Goal: Task Accomplishment & Management: Manage account settings

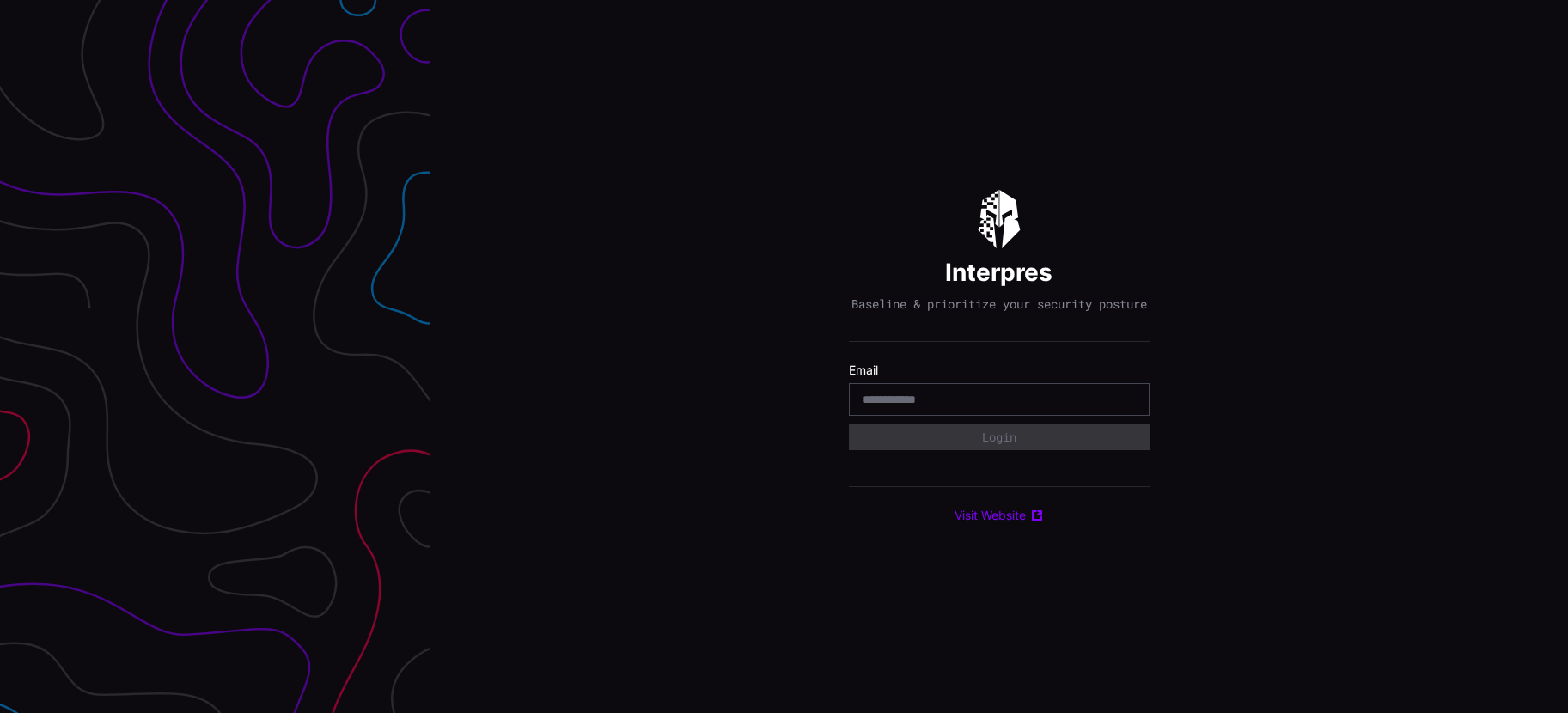
click at [951, 407] on input "email" at bounding box center [1000, 399] width 273 height 15
type input "**********"
click at [978, 444] on button "Login" at bounding box center [999, 437] width 301 height 25
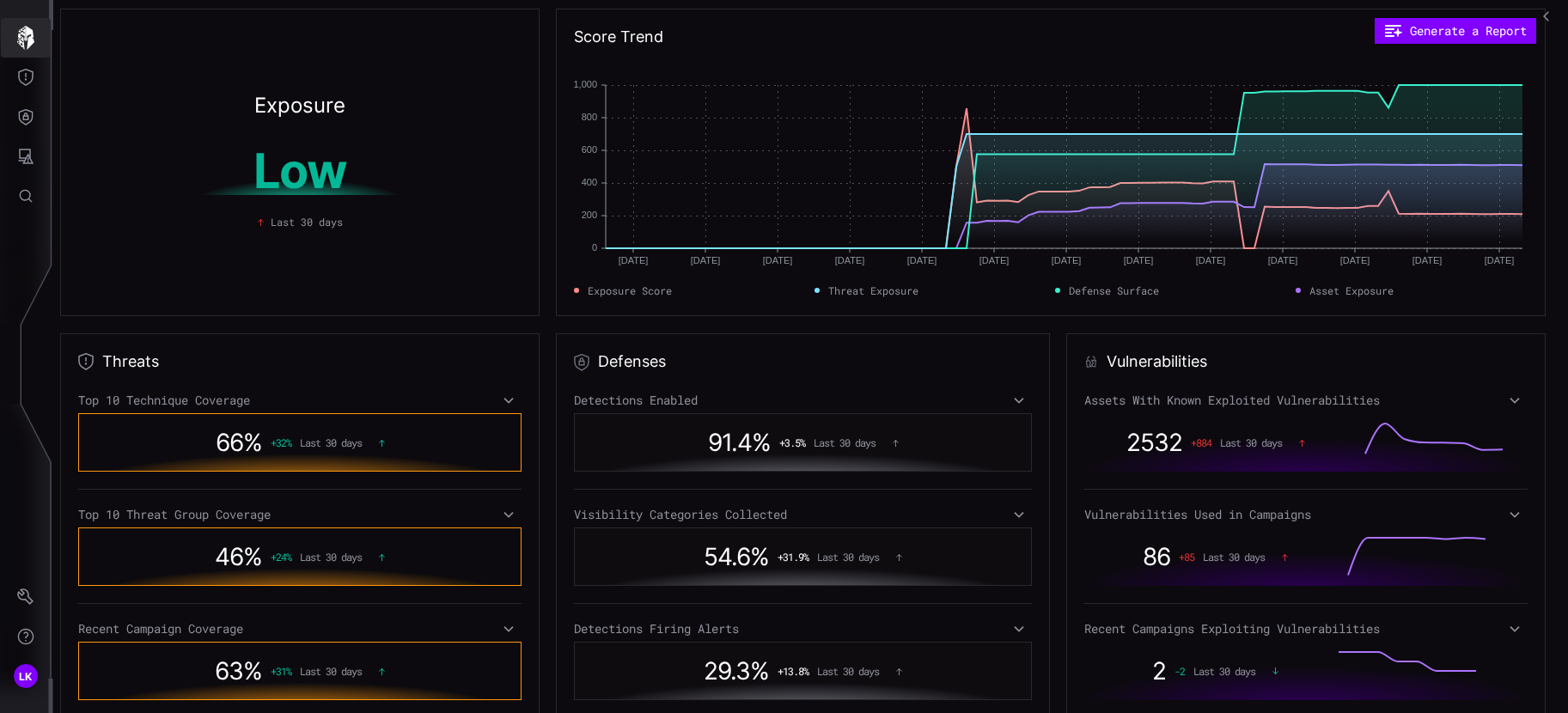
click at [21, 38] on icon "button" at bounding box center [25, 37] width 24 height 24
click at [32, 88] on button "Threat Exposure" at bounding box center [25, 76] width 50 height 39
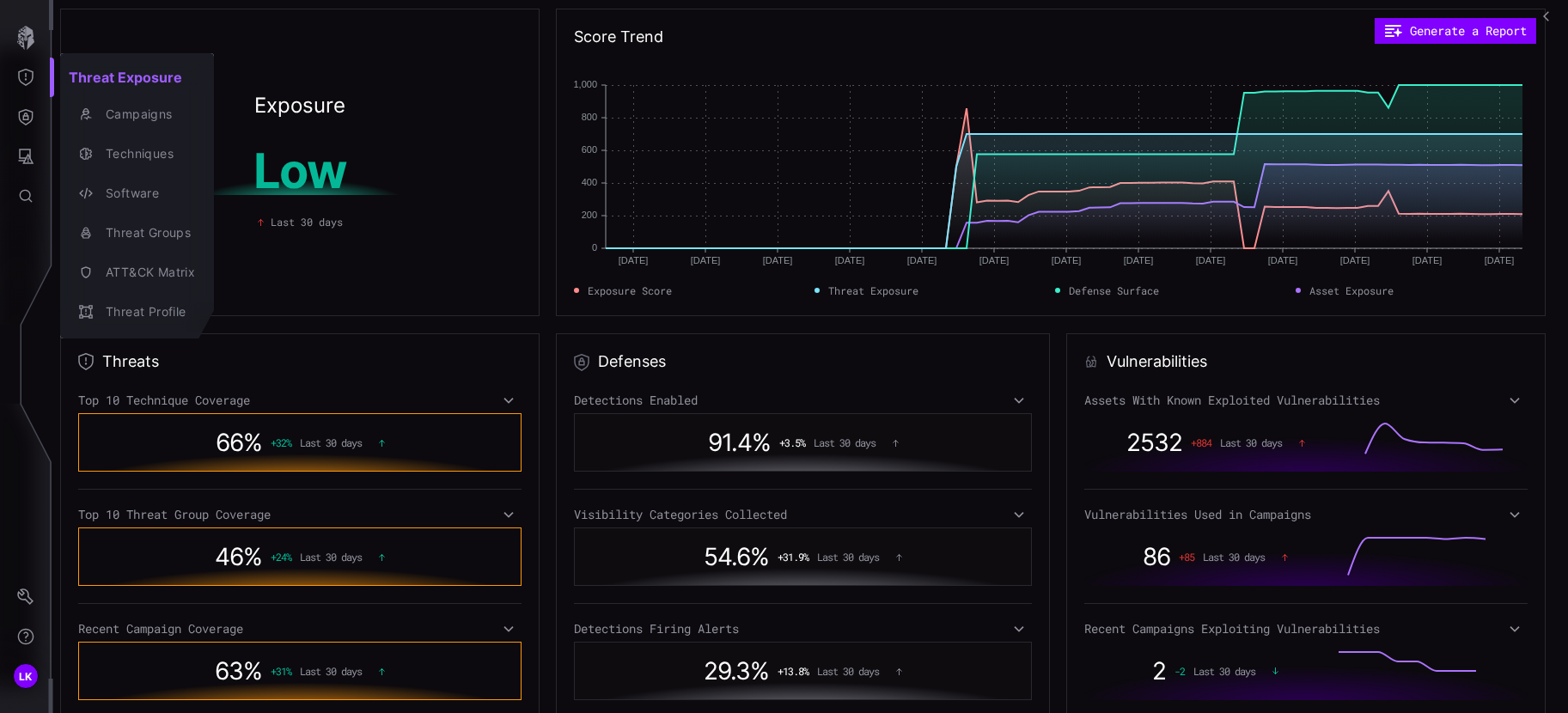
click at [32, 114] on div at bounding box center [784, 356] width 1568 height 713
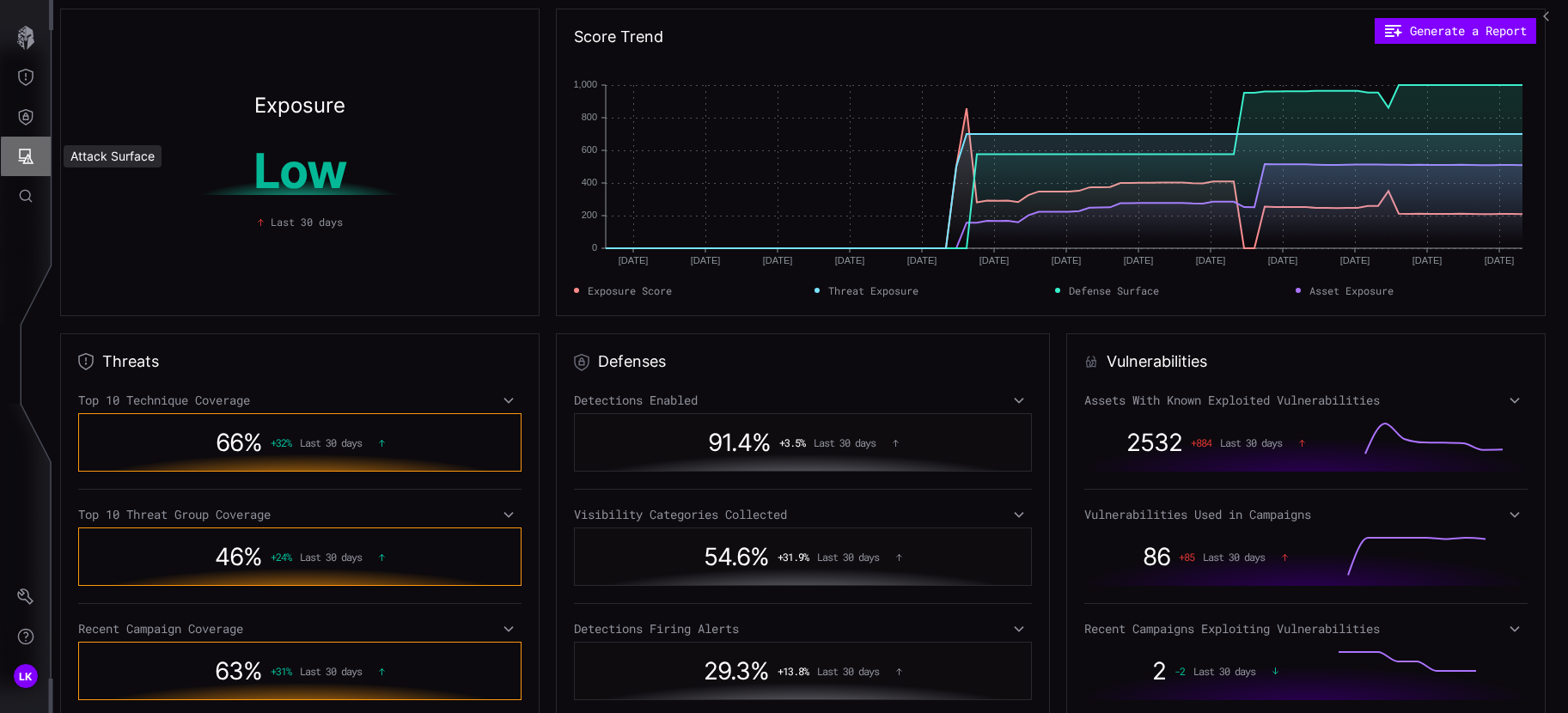
click at [27, 153] on icon "Attack Surface" at bounding box center [25, 156] width 17 height 17
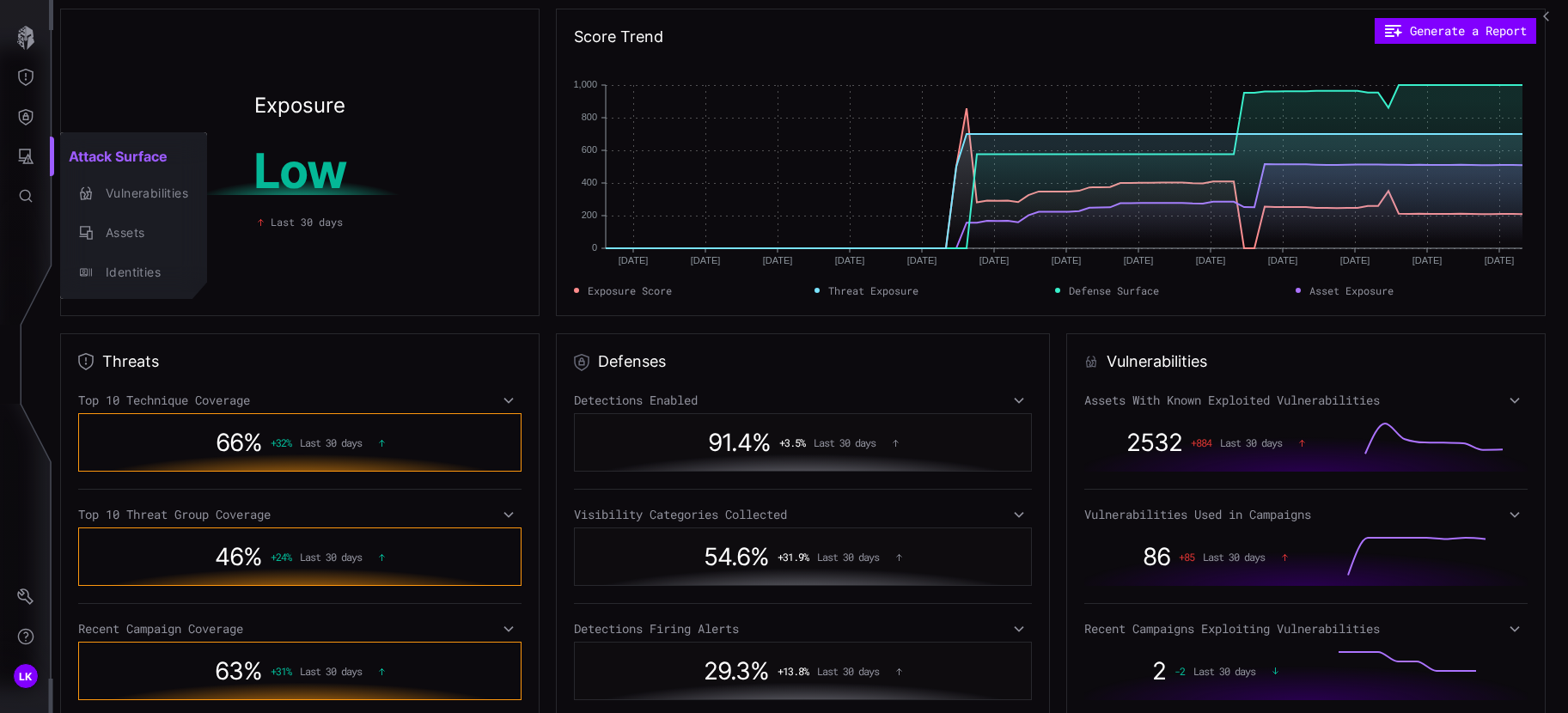
click at [34, 114] on div at bounding box center [784, 356] width 1568 height 713
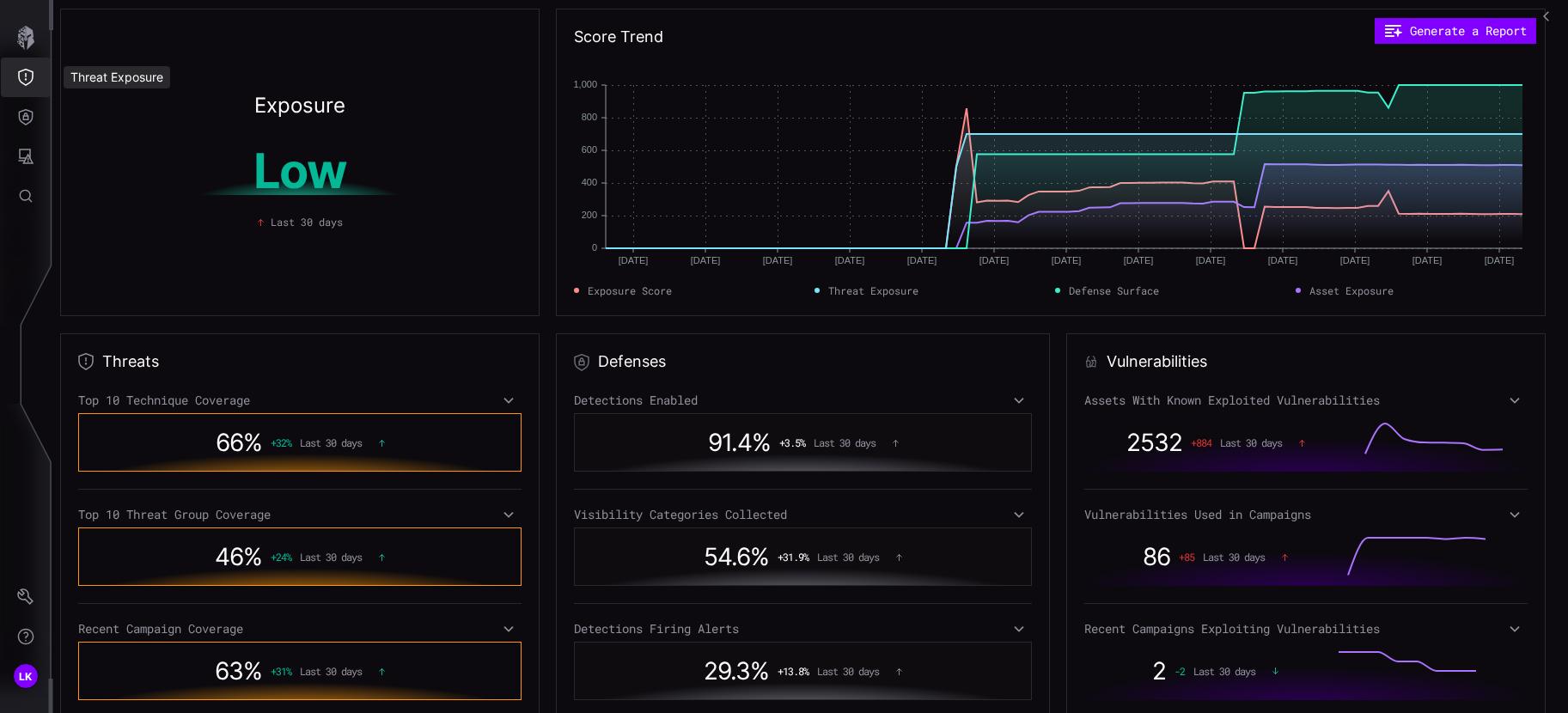
click at [29, 75] on icon "Threat Exposure" at bounding box center [25, 77] width 17 height 17
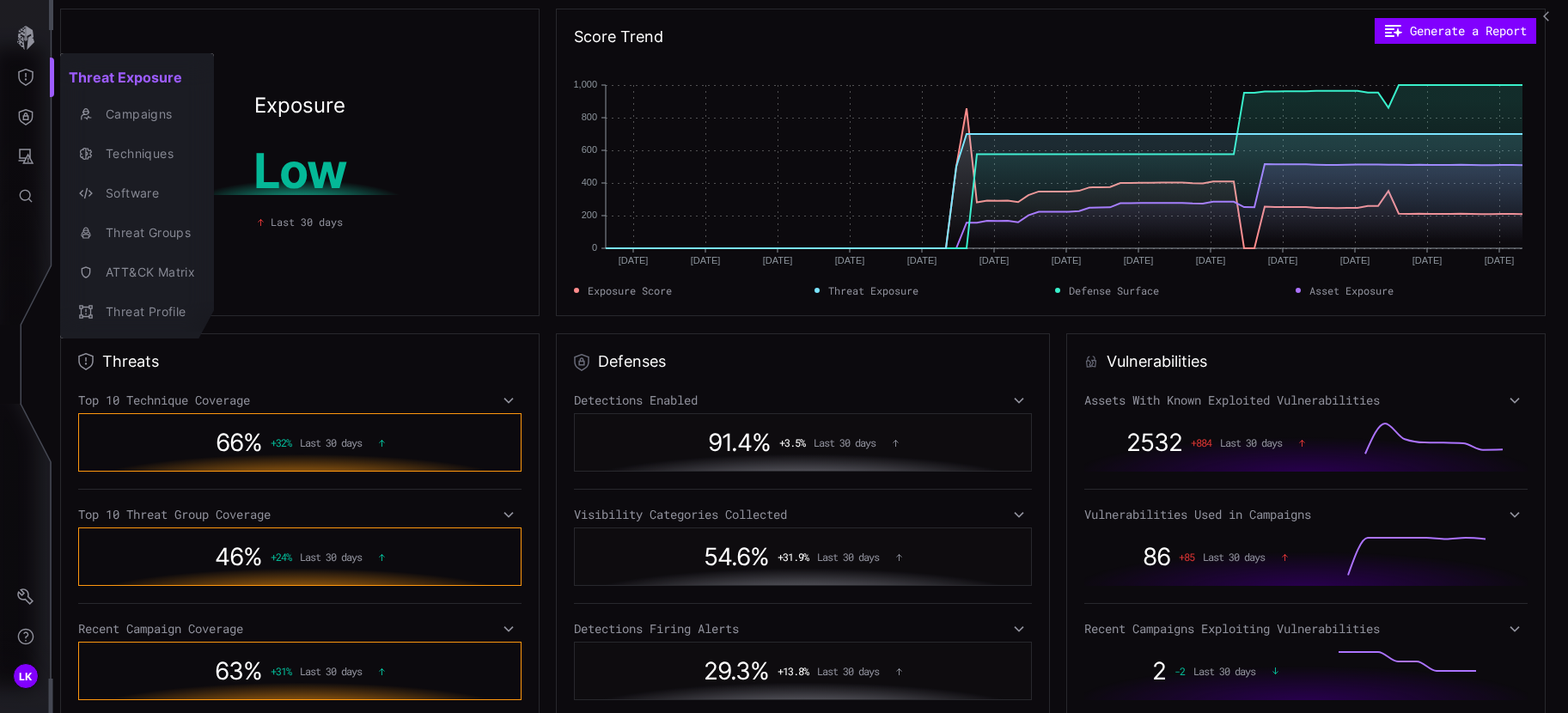
click at [27, 33] on div at bounding box center [784, 356] width 1568 height 713
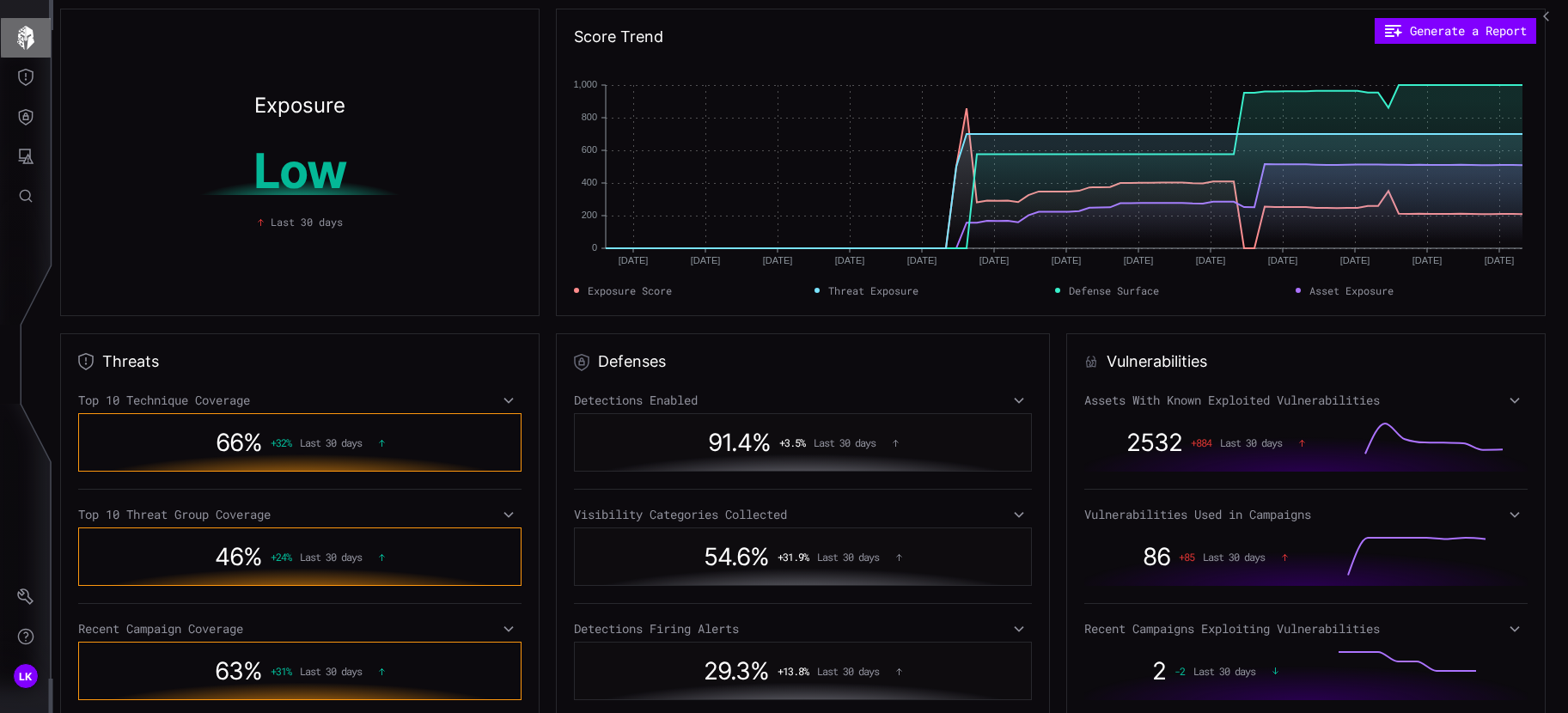
click at [27, 33] on icon "button" at bounding box center [25, 37] width 17 height 24
click at [25, 158] on icon "Attack Surface" at bounding box center [26, 156] width 15 height 15
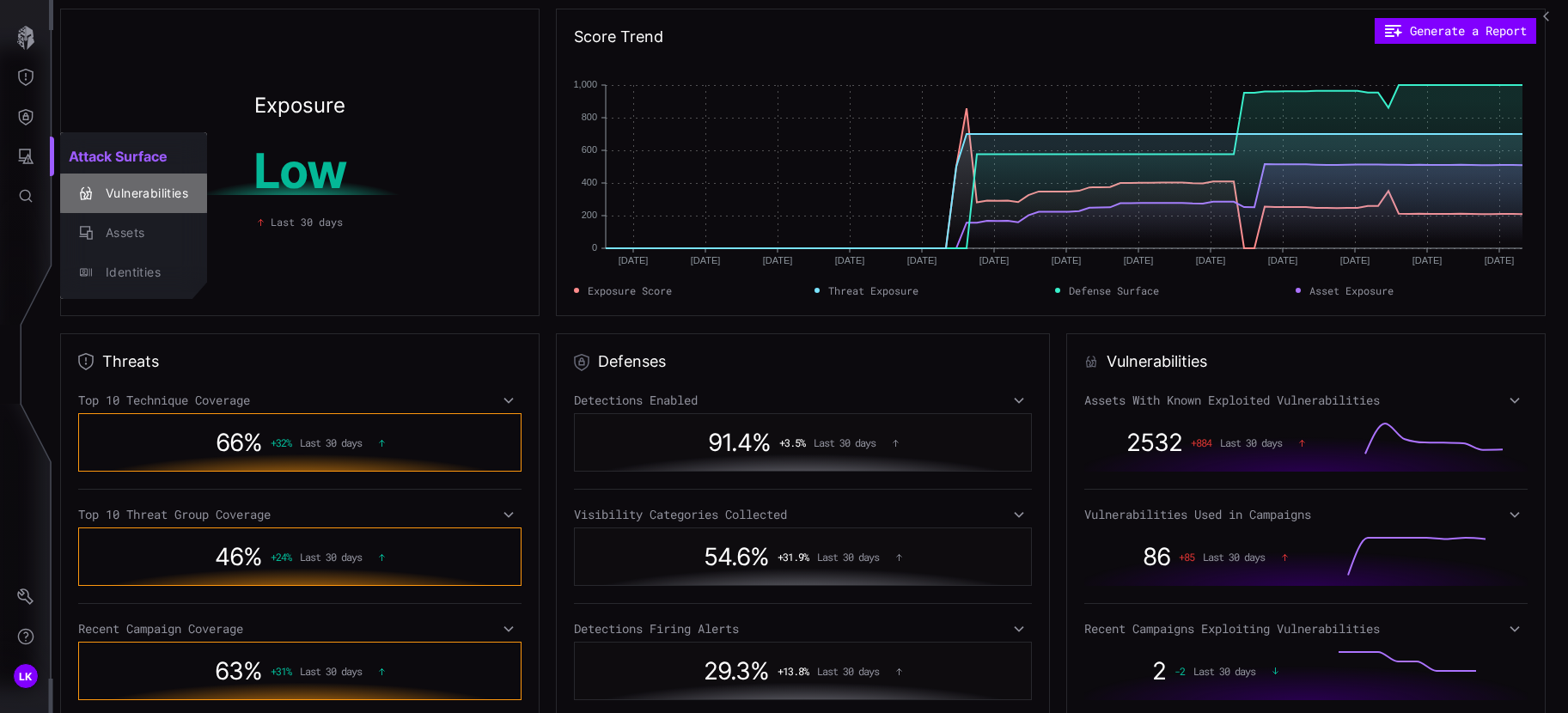
click at [153, 191] on div "Vulnerabilities" at bounding box center [143, 194] width 91 height 22
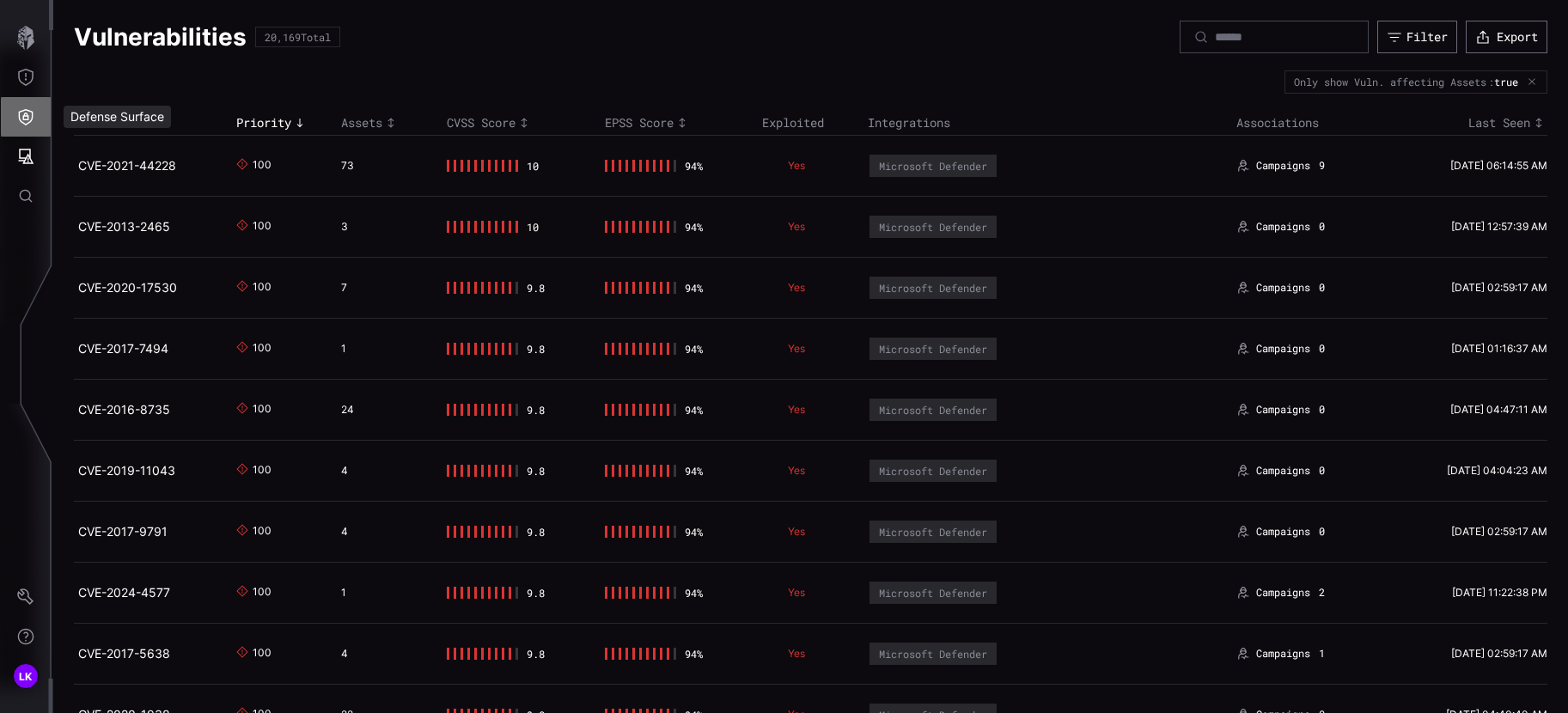
click at [28, 115] on icon "Defense Surface" at bounding box center [25, 116] width 17 height 17
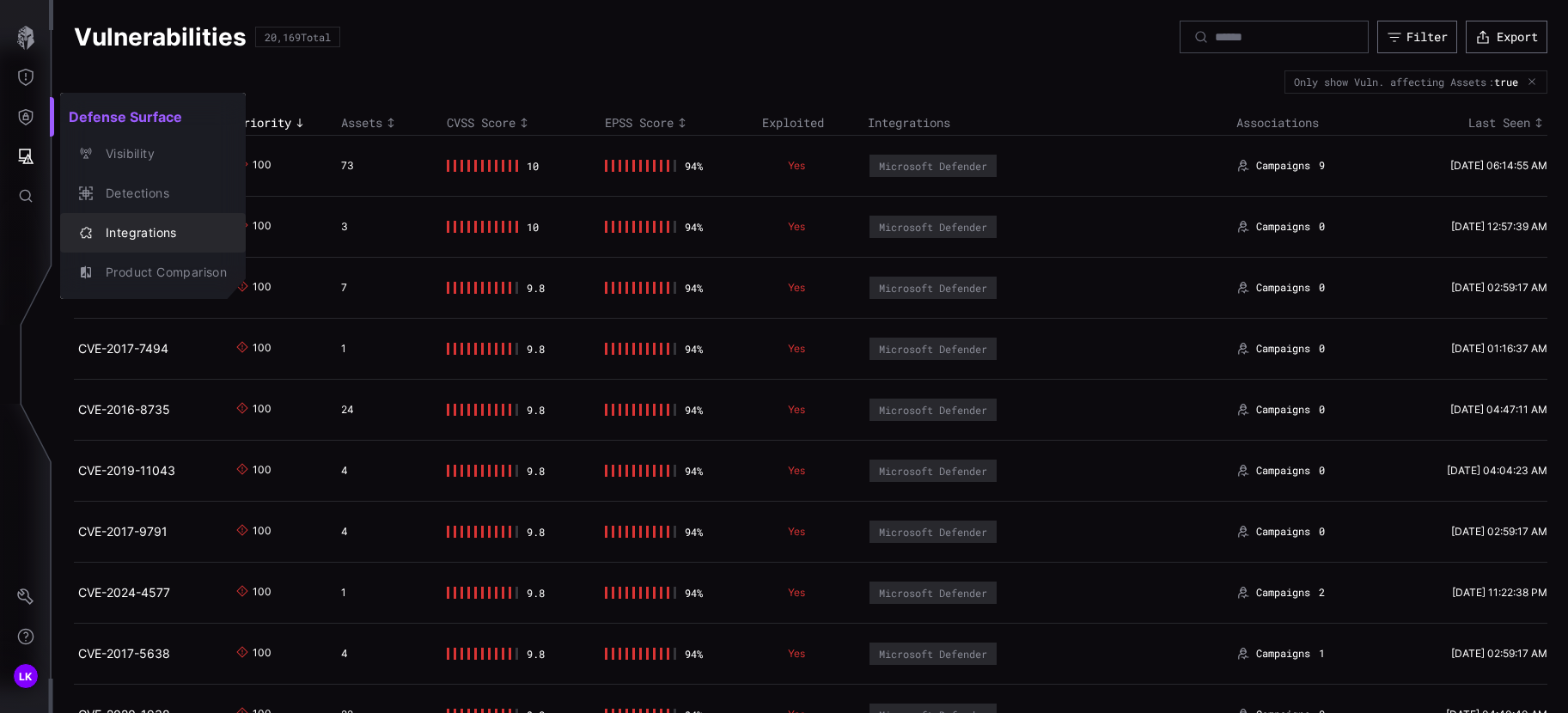
click at [154, 224] on div "Integrations" at bounding box center [162, 234] width 130 height 22
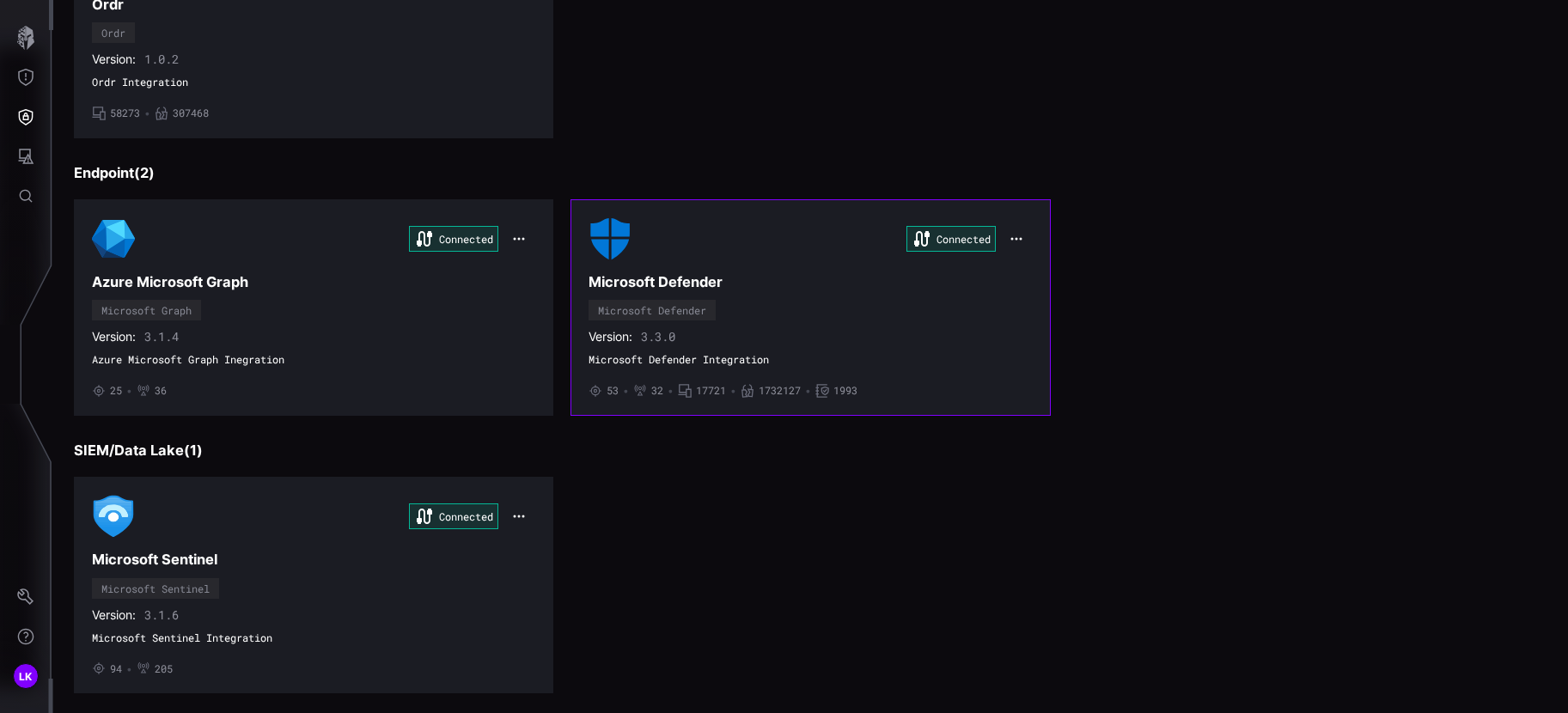
scroll to position [257, 0]
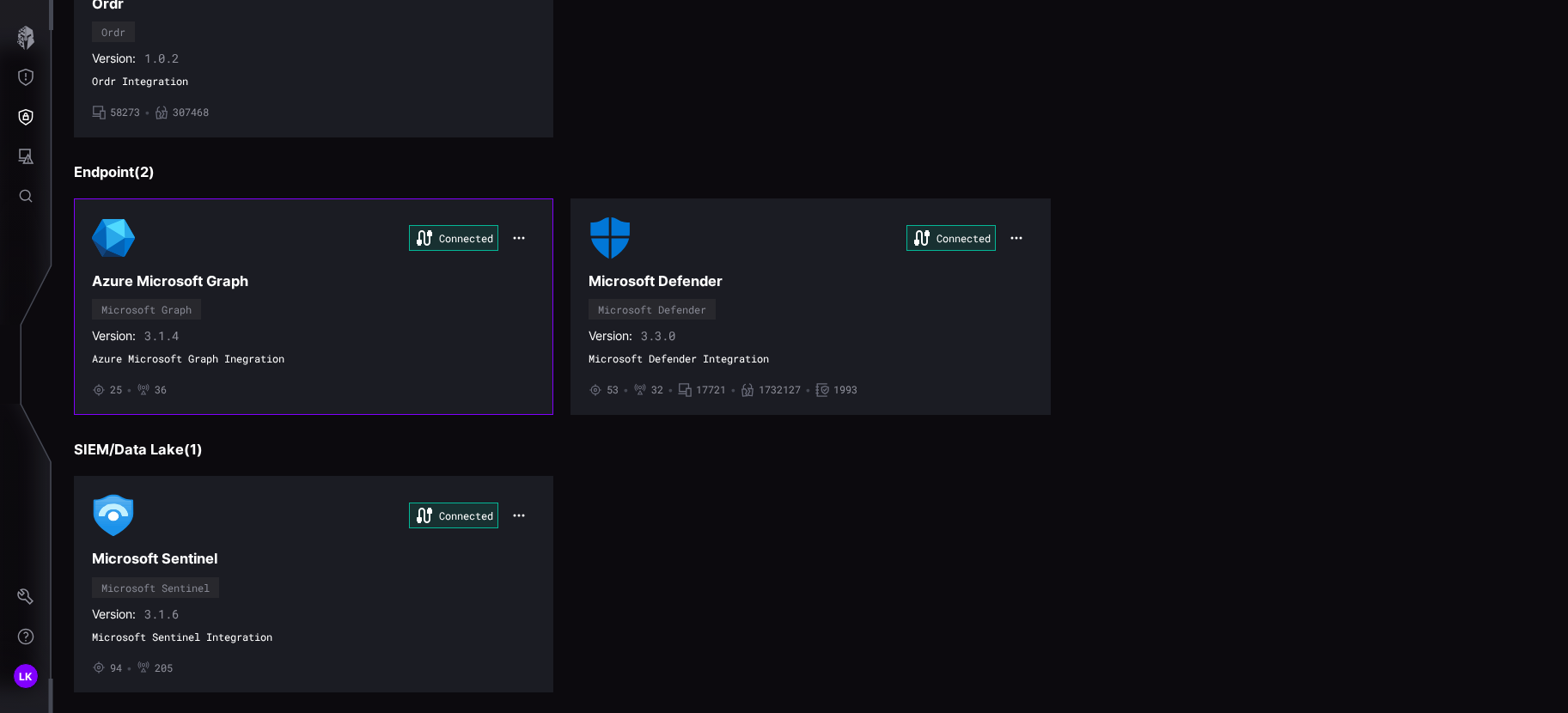
click at [518, 236] on icon "button" at bounding box center [518, 237] width 14 height 14
click at [697, 113] on div "Connected Ordr Ordr Version: 1.0.2 Ordr Integration • 58273 • 307468" at bounding box center [810, 29] width 1473 height 216
click at [513, 237] on icon "button" at bounding box center [518, 237] width 14 height 14
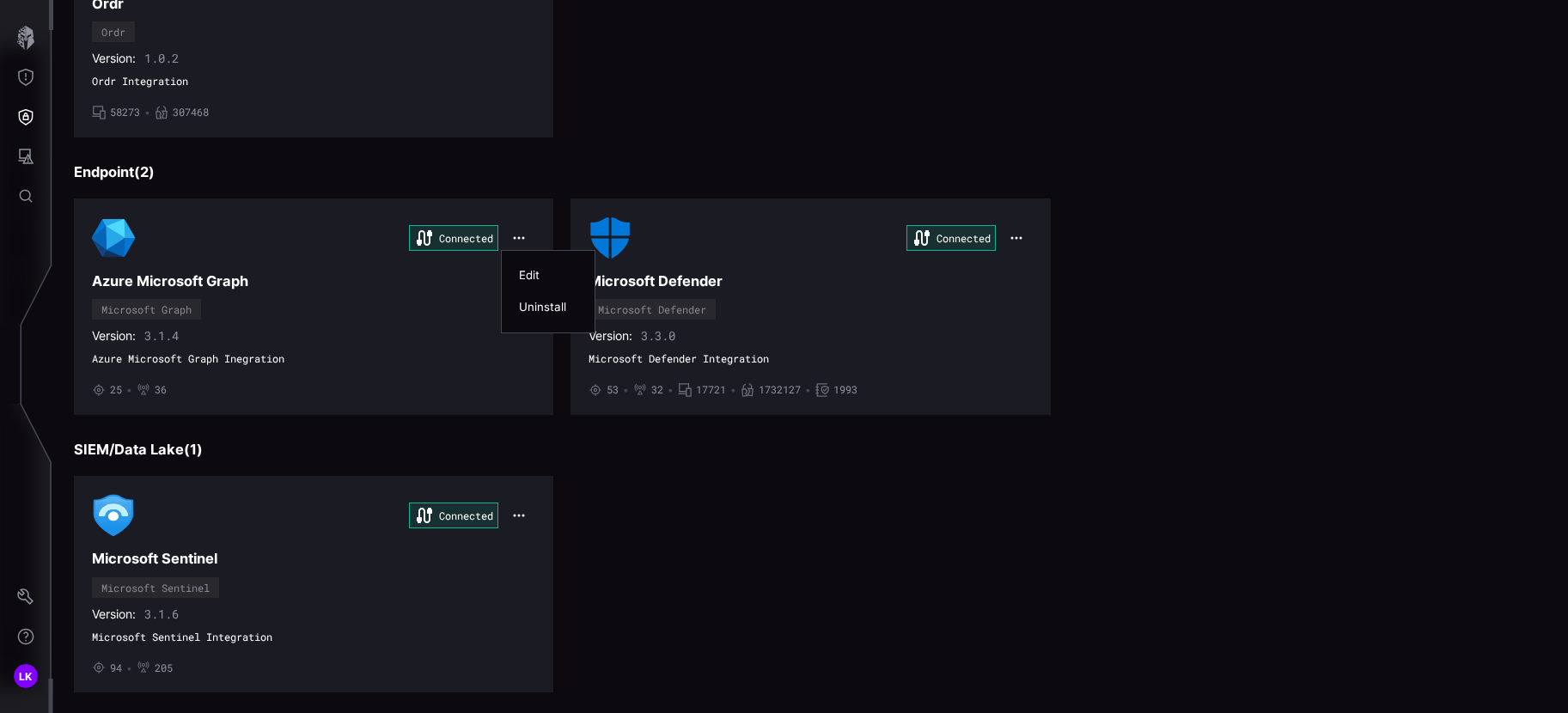
click at [542, 303] on div "Uninstall" at bounding box center [548, 307] width 58 height 15
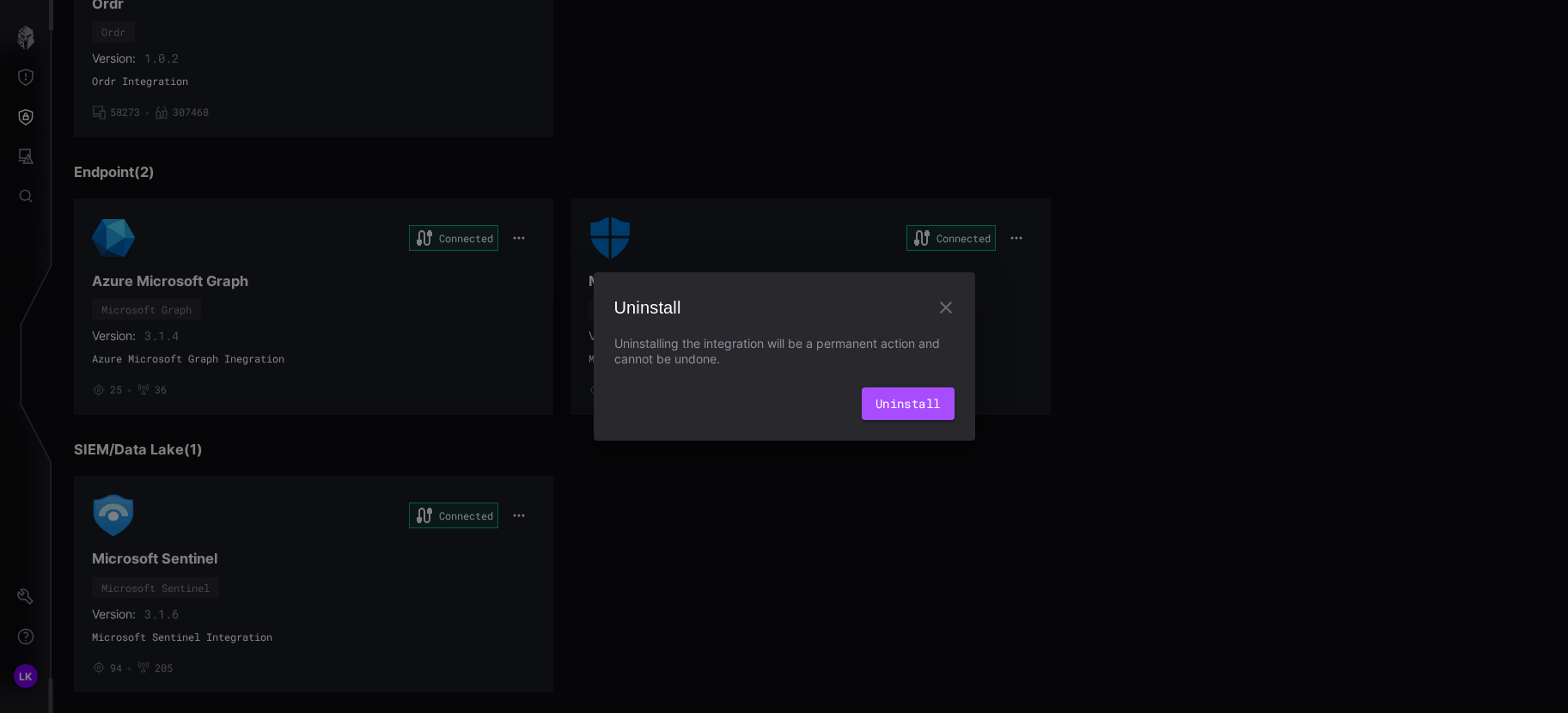
click at [913, 407] on button "Uninstall" at bounding box center [909, 404] width 93 height 33
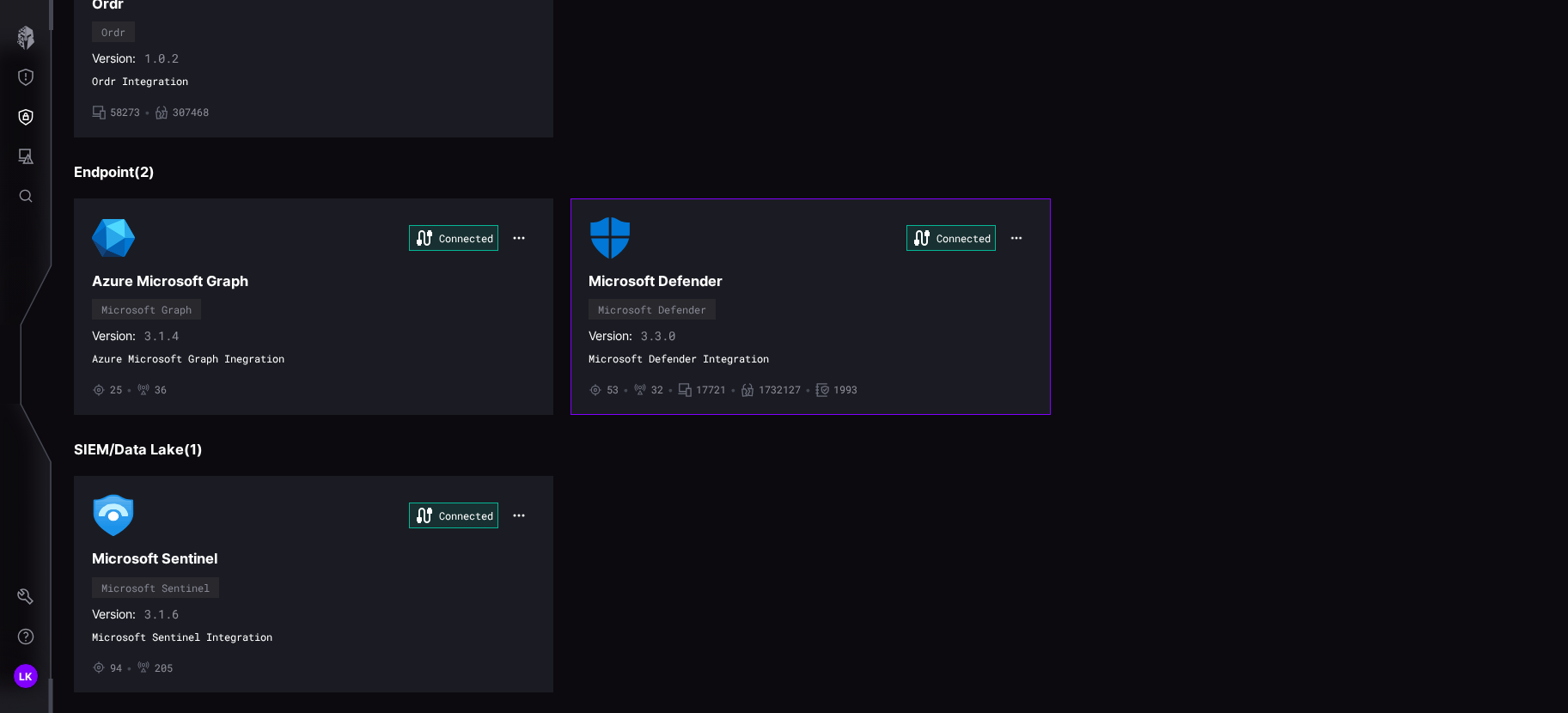
click at [1010, 236] on icon "button" at bounding box center [1016, 238] width 13 height 13
click at [1047, 307] on div "Uninstall" at bounding box center [1040, 307] width 58 height 15
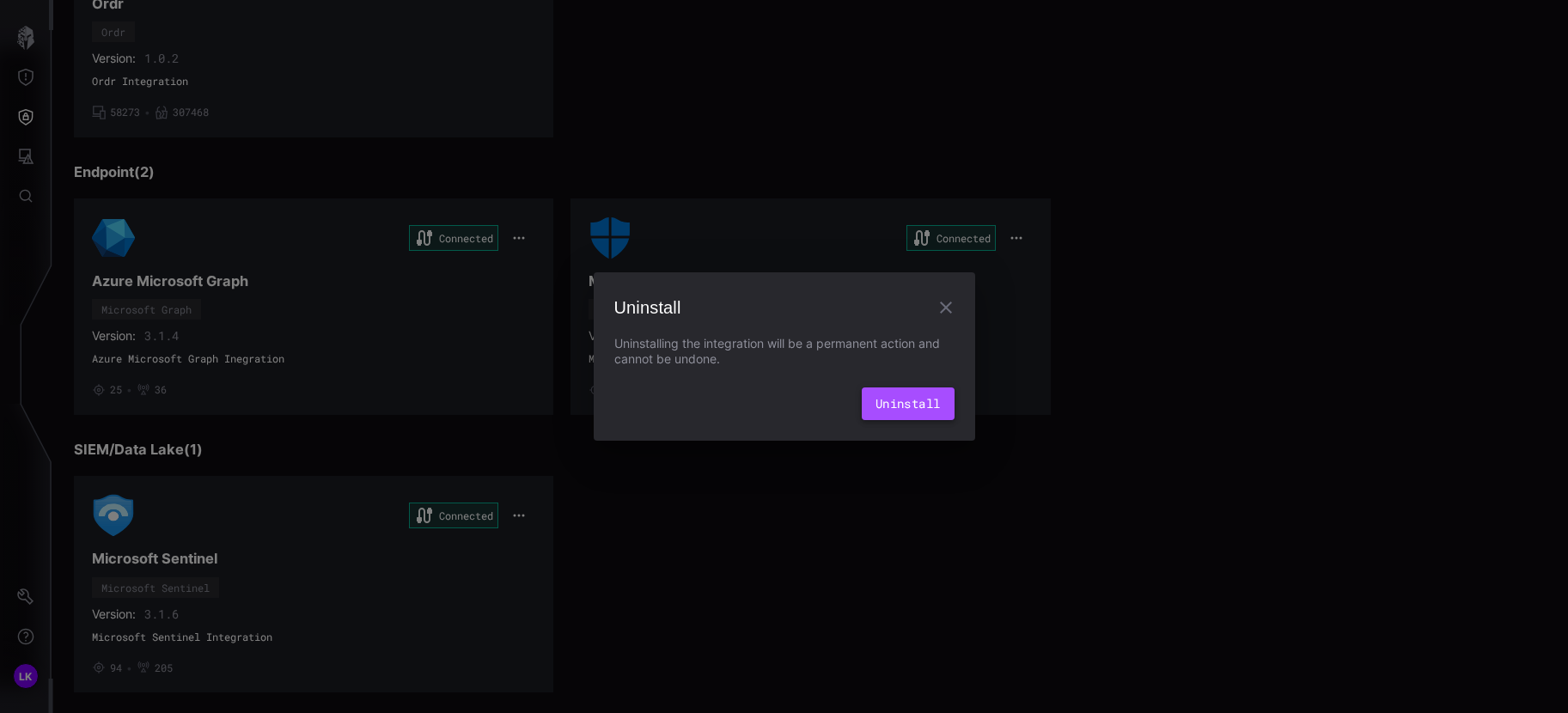
click at [910, 407] on button "Uninstall" at bounding box center [909, 404] width 93 height 33
click at [920, 402] on button "Uninstall" at bounding box center [909, 404] width 93 height 33
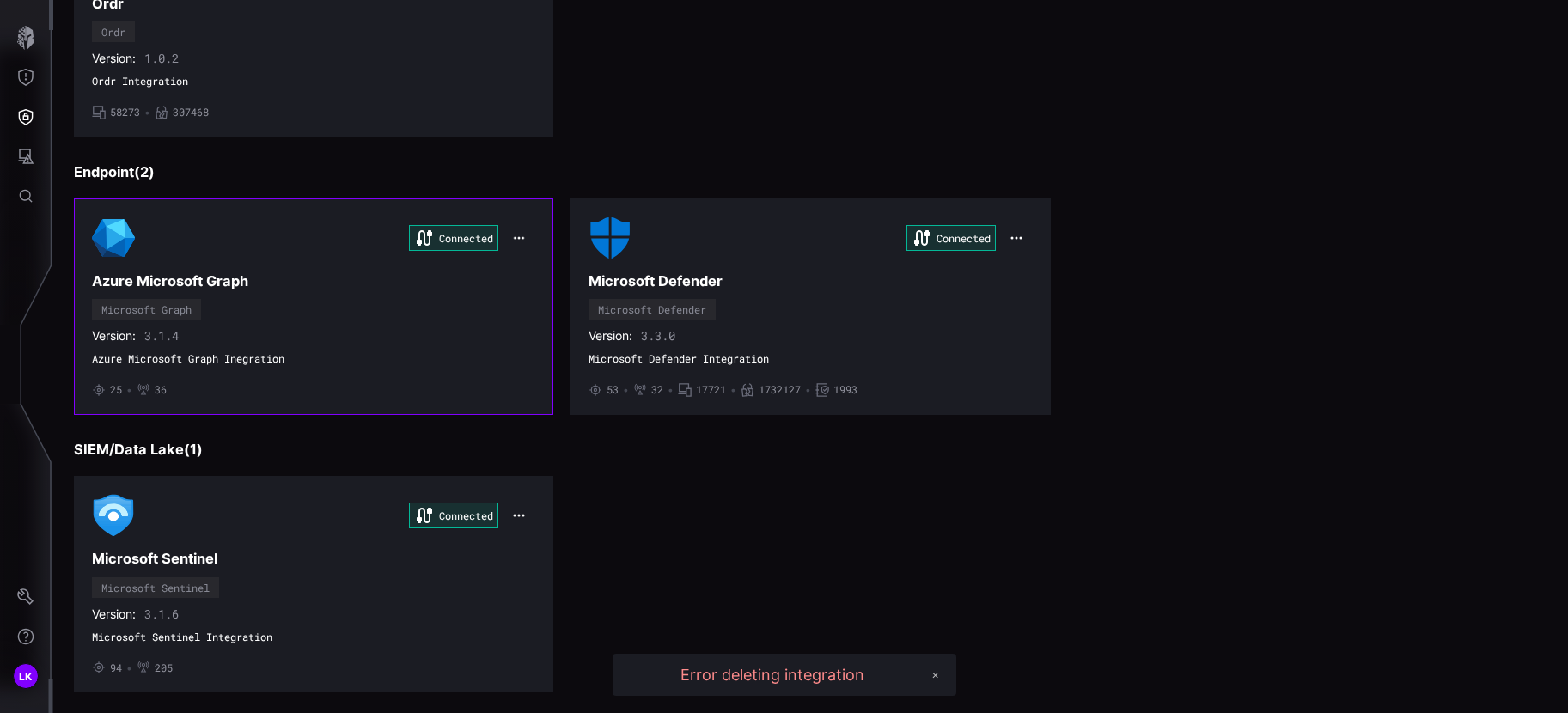
click at [519, 239] on icon "button" at bounding box center [518, 238] width 10 height 3
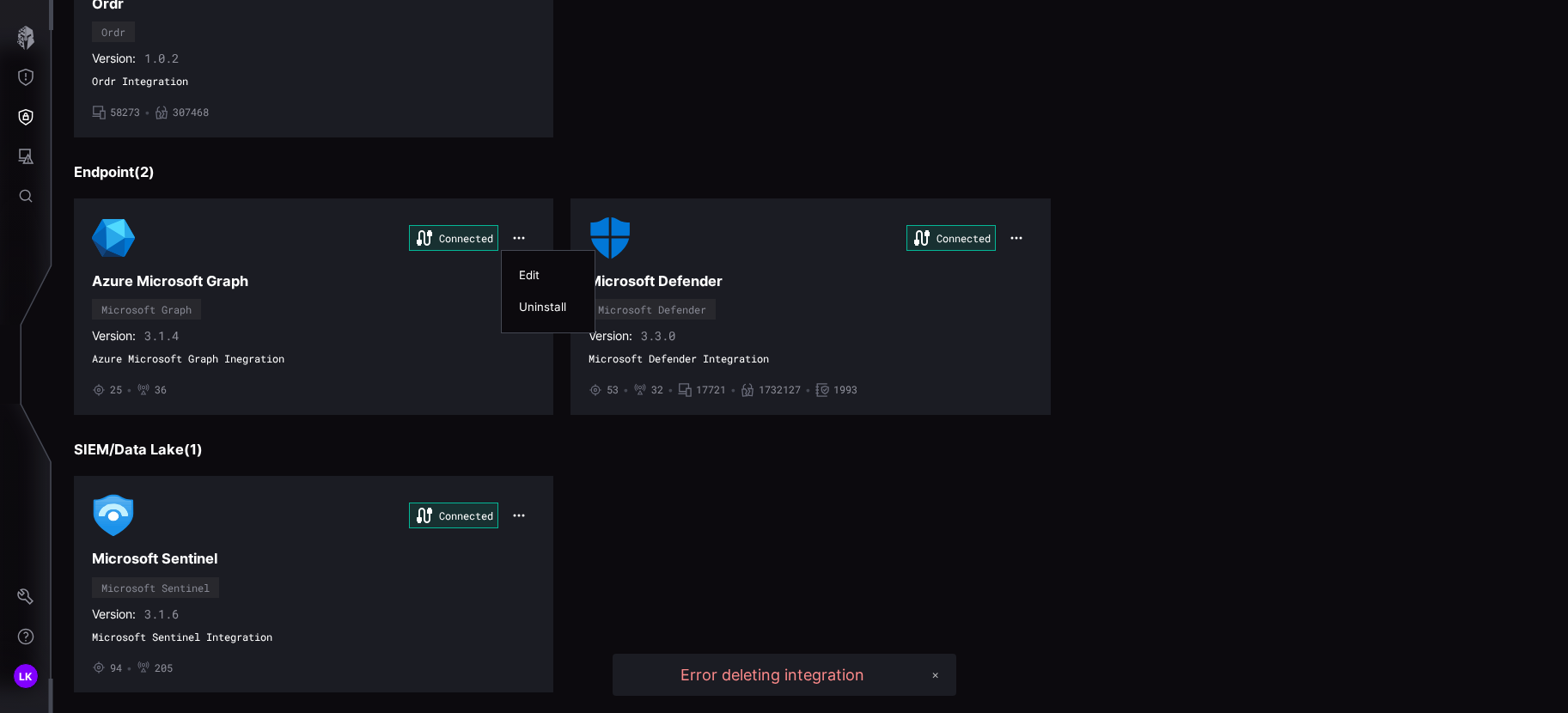
click at [534, 304] on div "Uninstall" at bounding box center [548, 307] width 58 height 15
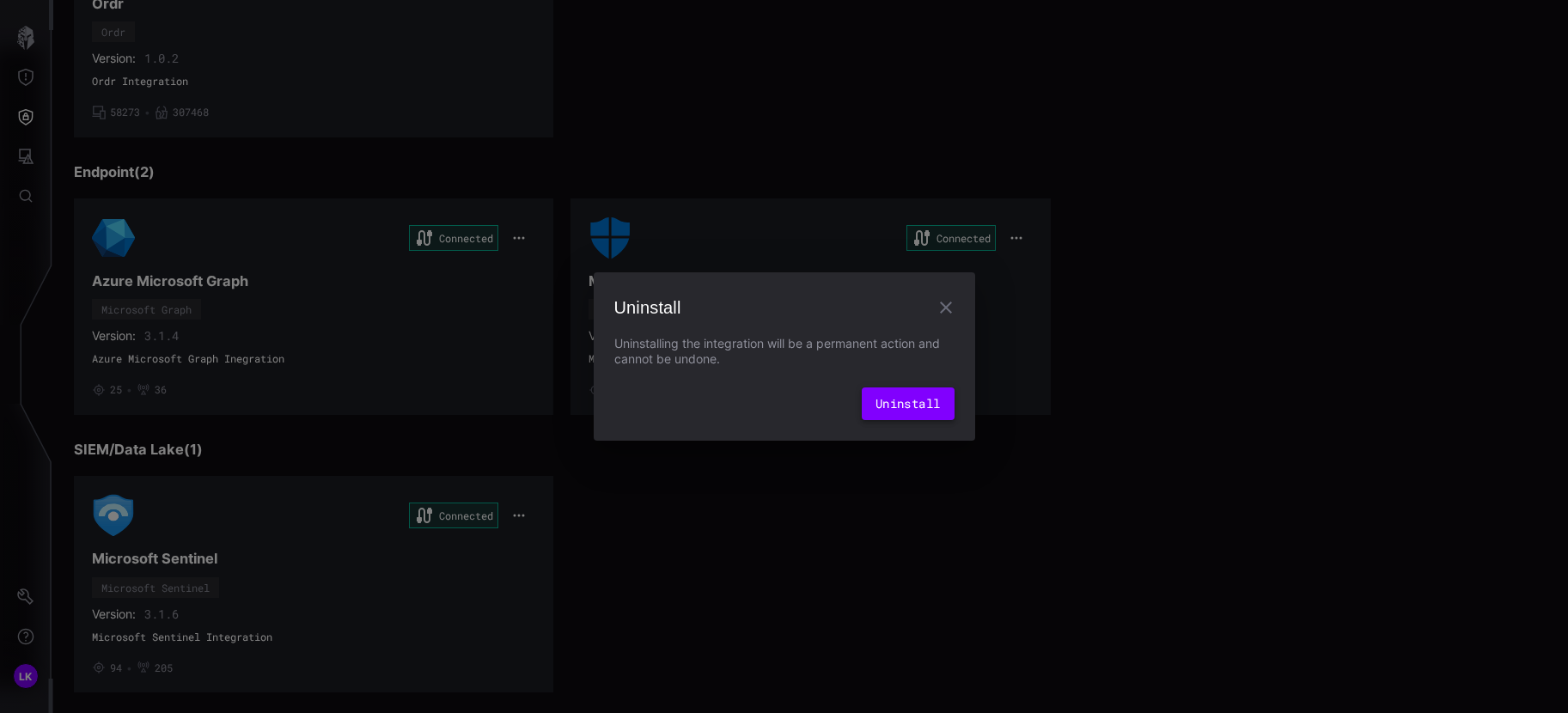
click at [926, 413] on button "Uninstall" at bounding box center [909, 404] width 93 height 33
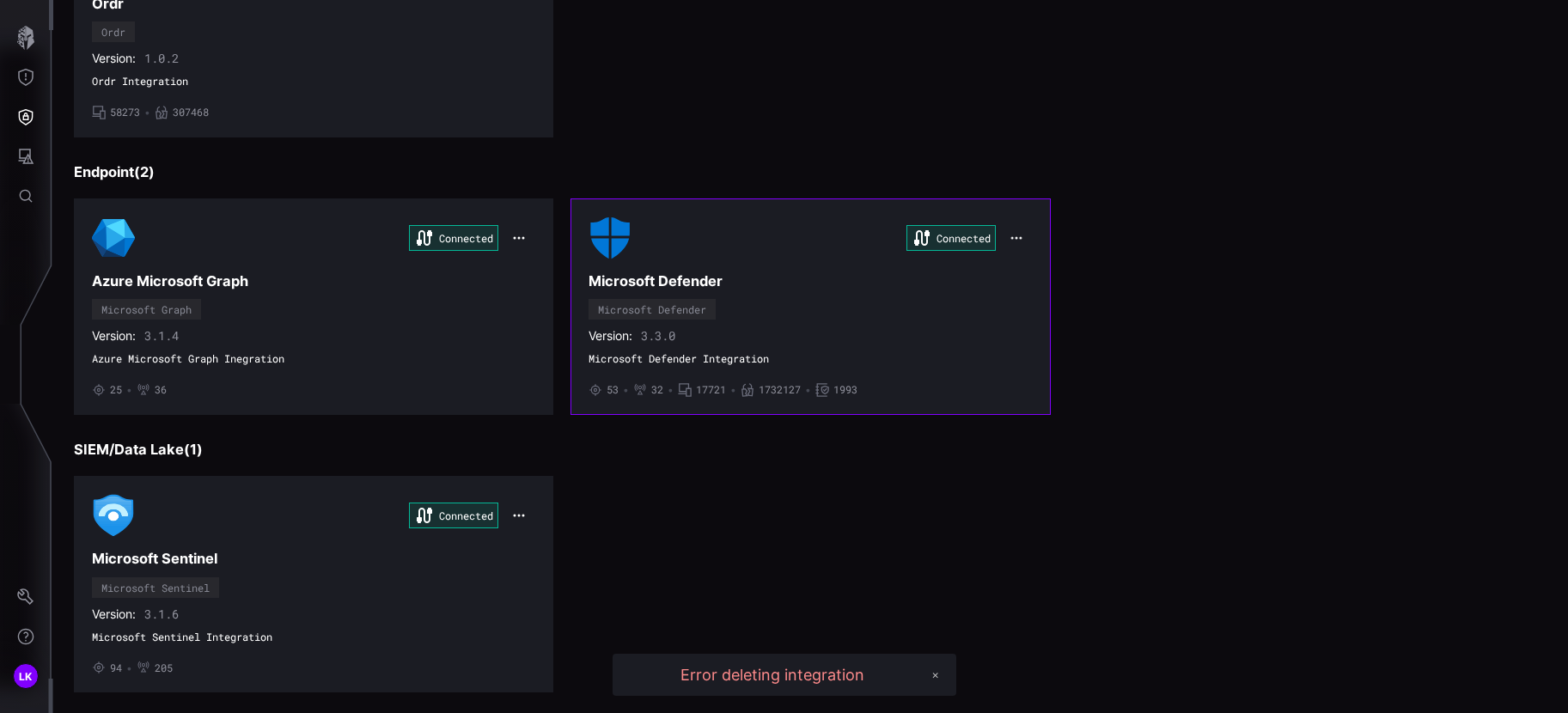
click at [1010, 238] on icon "button" at bounding box center [1016, 237] width 13 height 13
click at [1027, 306] on div "Uninstall" at bounding box center [1041, 307] width 58 height 15
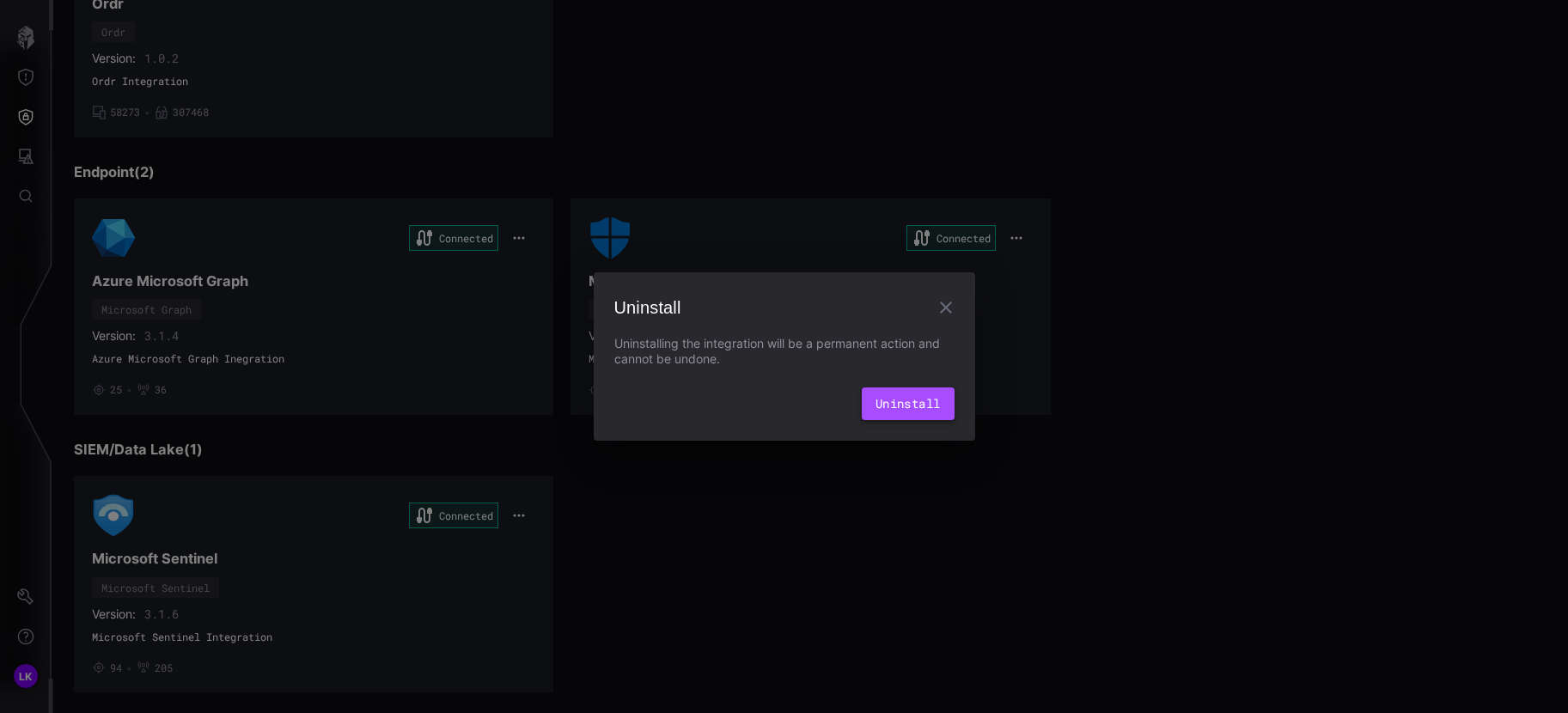
click at [924, 399] on button "Uninstall" at bounding box center [909, 404] width 93 height 33
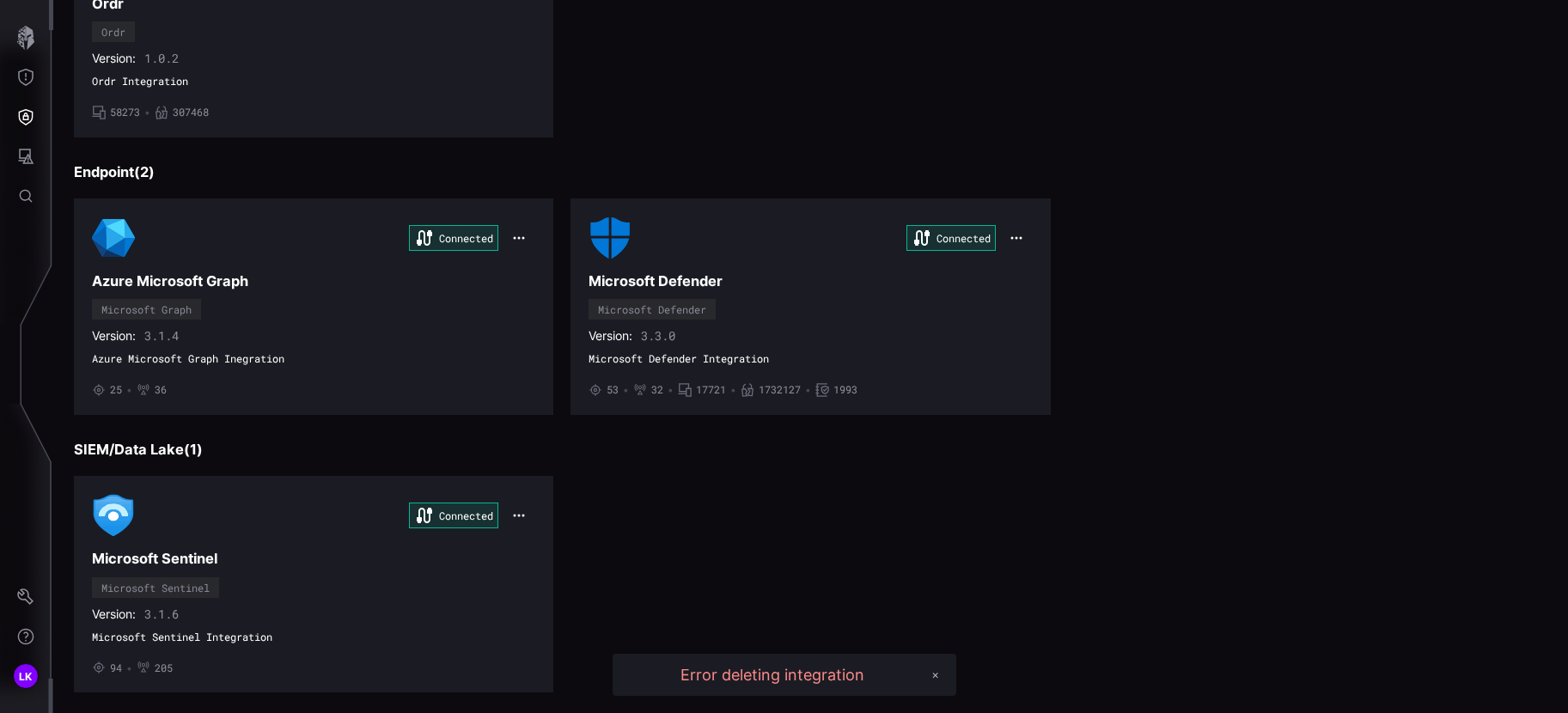
click at [934, 671] on button "✕" at bounding box center [936, 675] width 24 height 24
drag, startPoint x: 827, startPoint y: 572, endPoint x: 806, endPoint y: 572, distance: 21.0
click at [826, 572] on div "Connected Microsoft Sentinel Microsoft Sentinel Version: 3.1.6 Microsoft Sentin…" at bounding box center [810, 584] width 1473 height 216
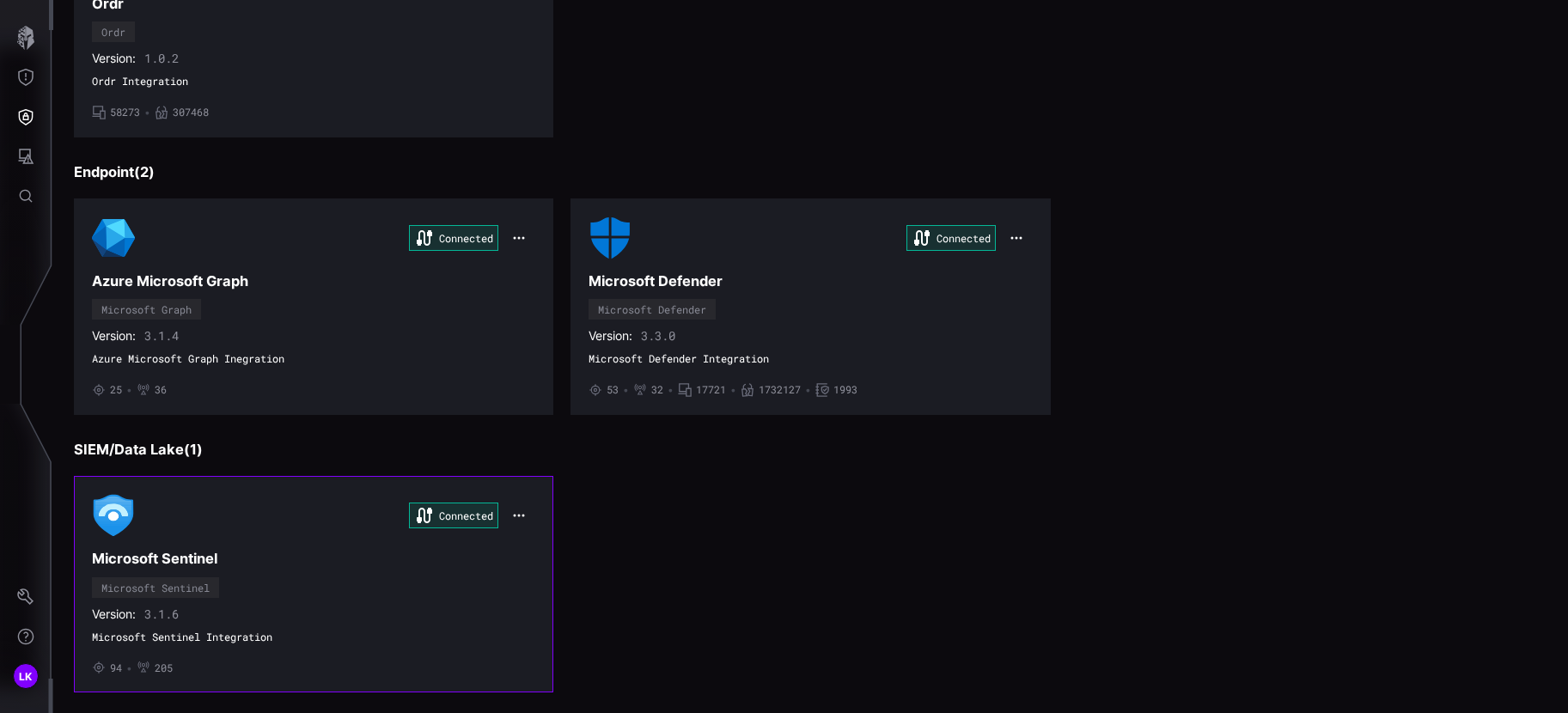
click at [513, 518] on icon "button" at bounding box center [518, 515] width 14 height 14
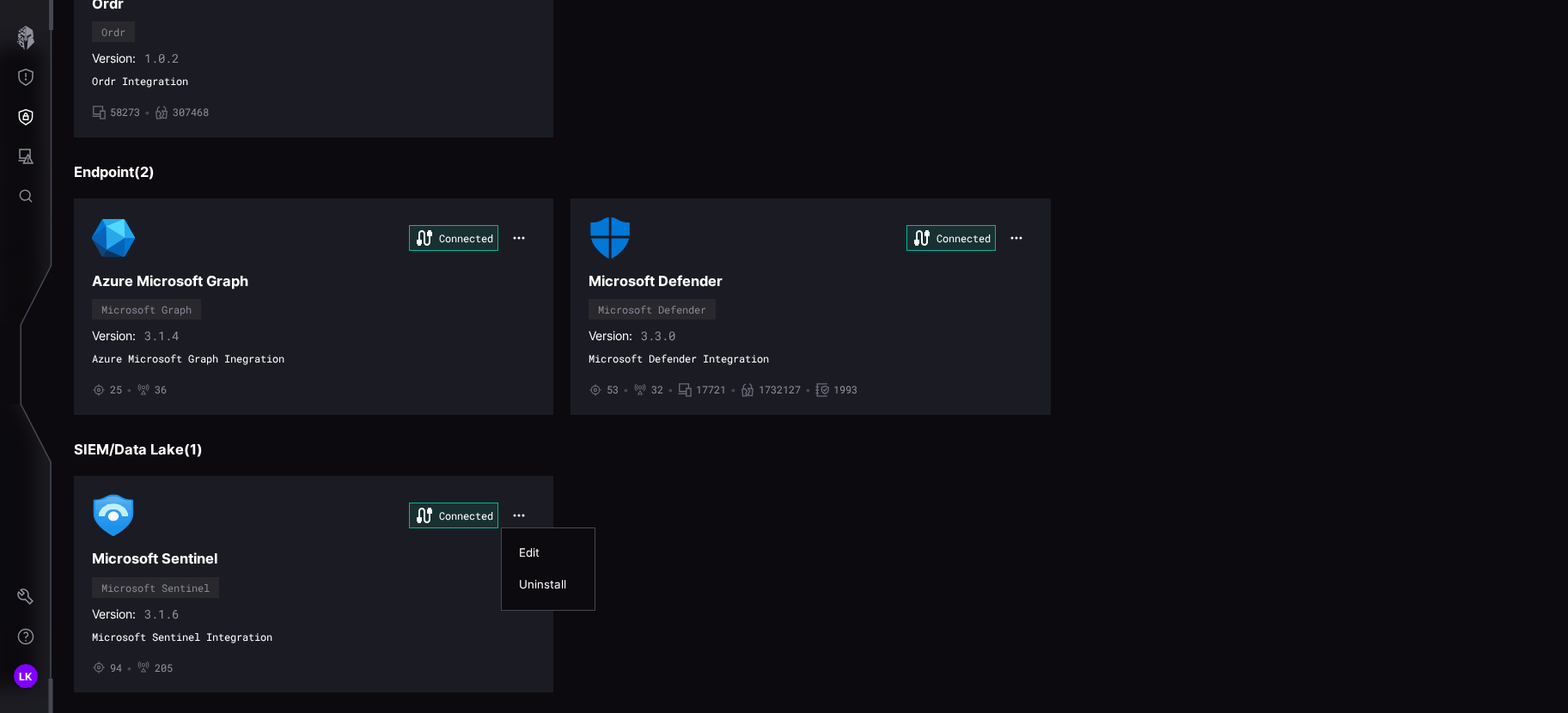
click at [547, 579] on div "Uninstall" at bounding box center [548, 585] width 58 height 15
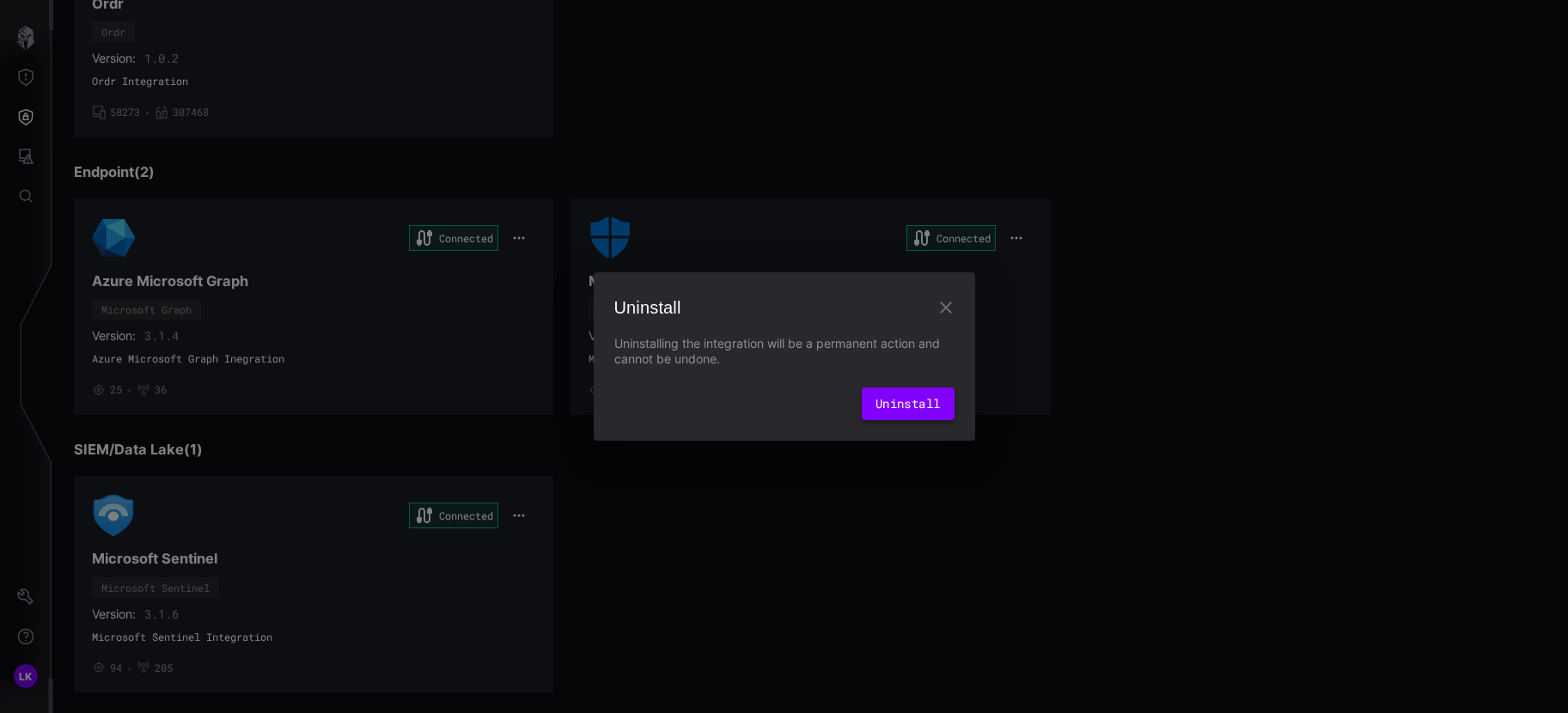
click at [913, 388] on button "Uninstall" at bounding box center [909, 404] width 93 height 33
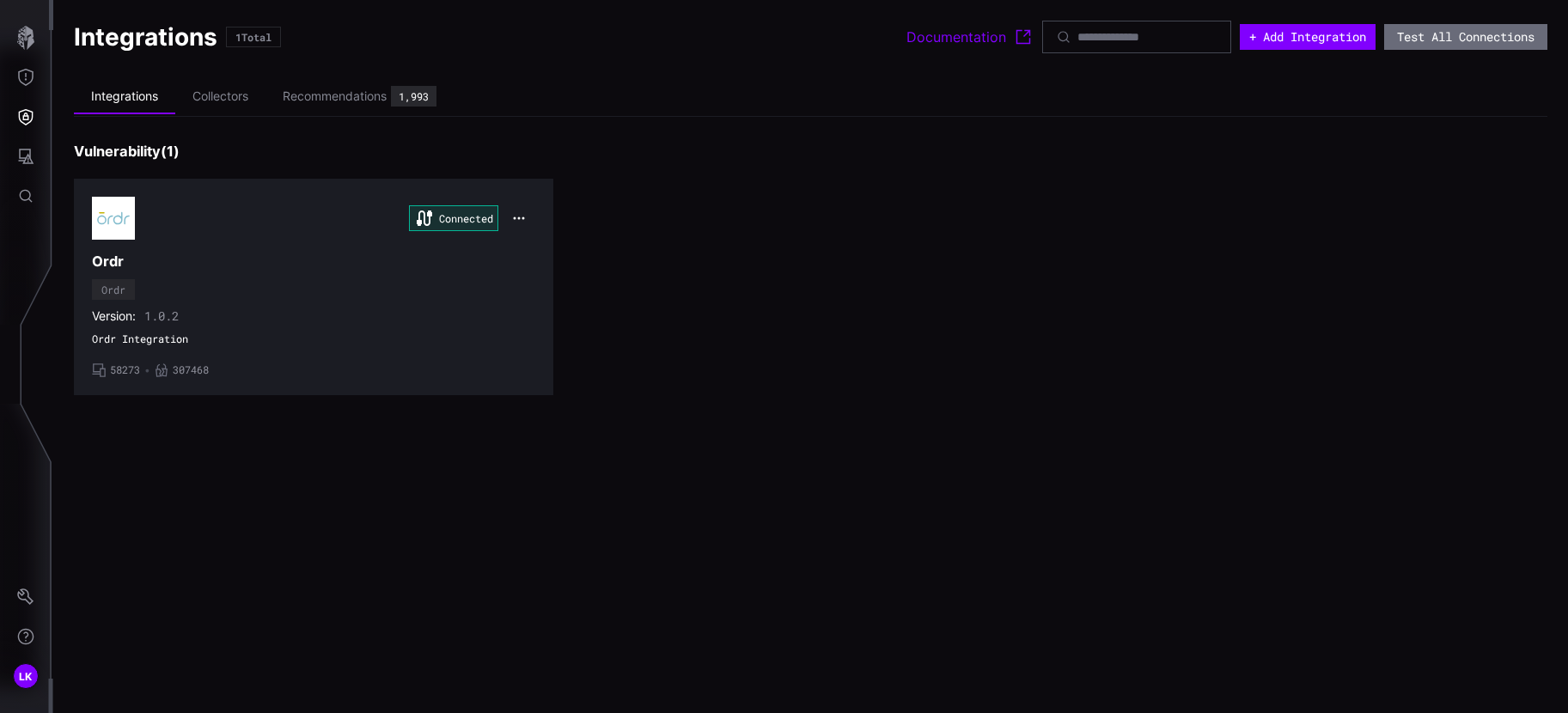
scroll to position [0, 0]
click at [522, 214] on icon "button" at bounding box center [518, 217] width 14 height 14
click at [546, 293] on div "Uninstall" at bounding box center [552, 286] width 58 height 15
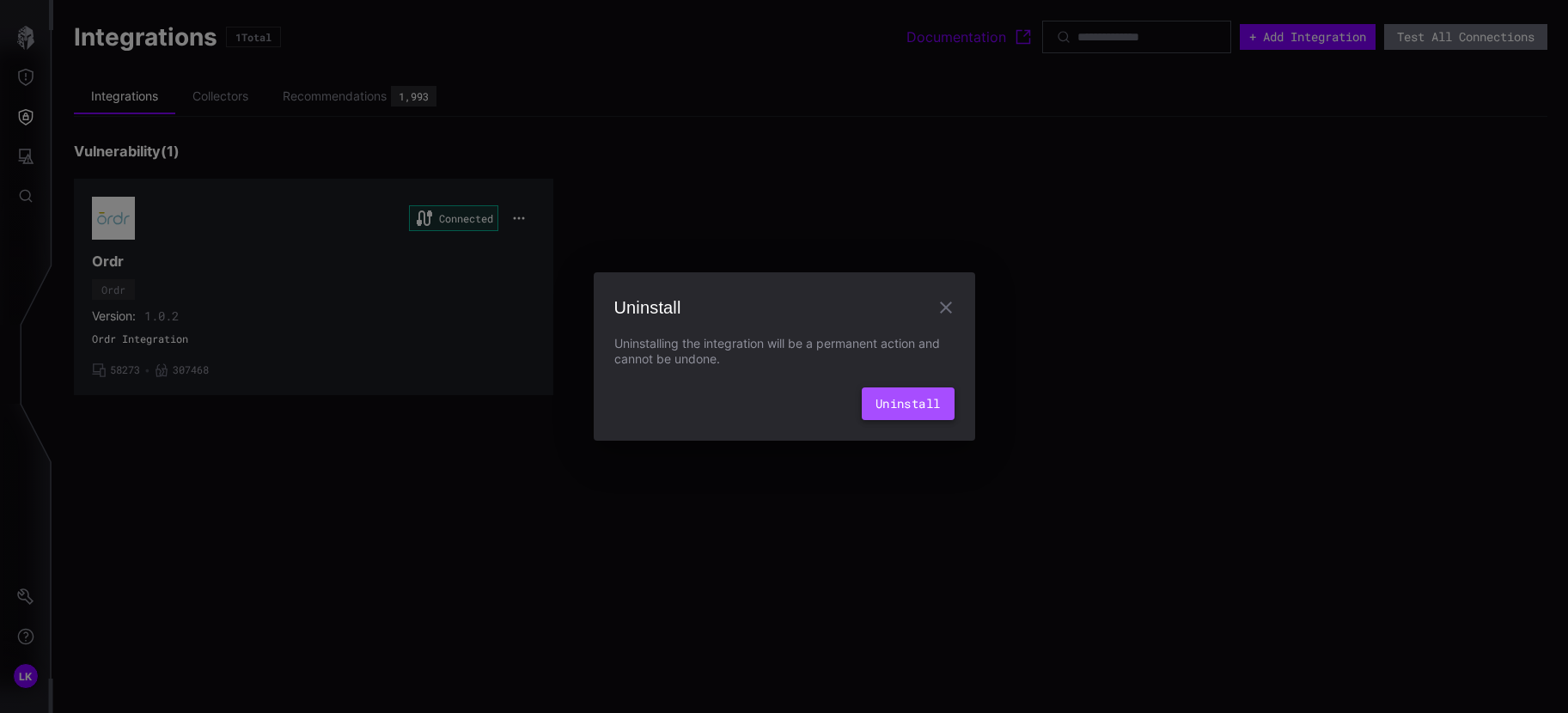
click at [875, 400] on button "Uninstall" at bounding box center [909, 404] width 93 height 33
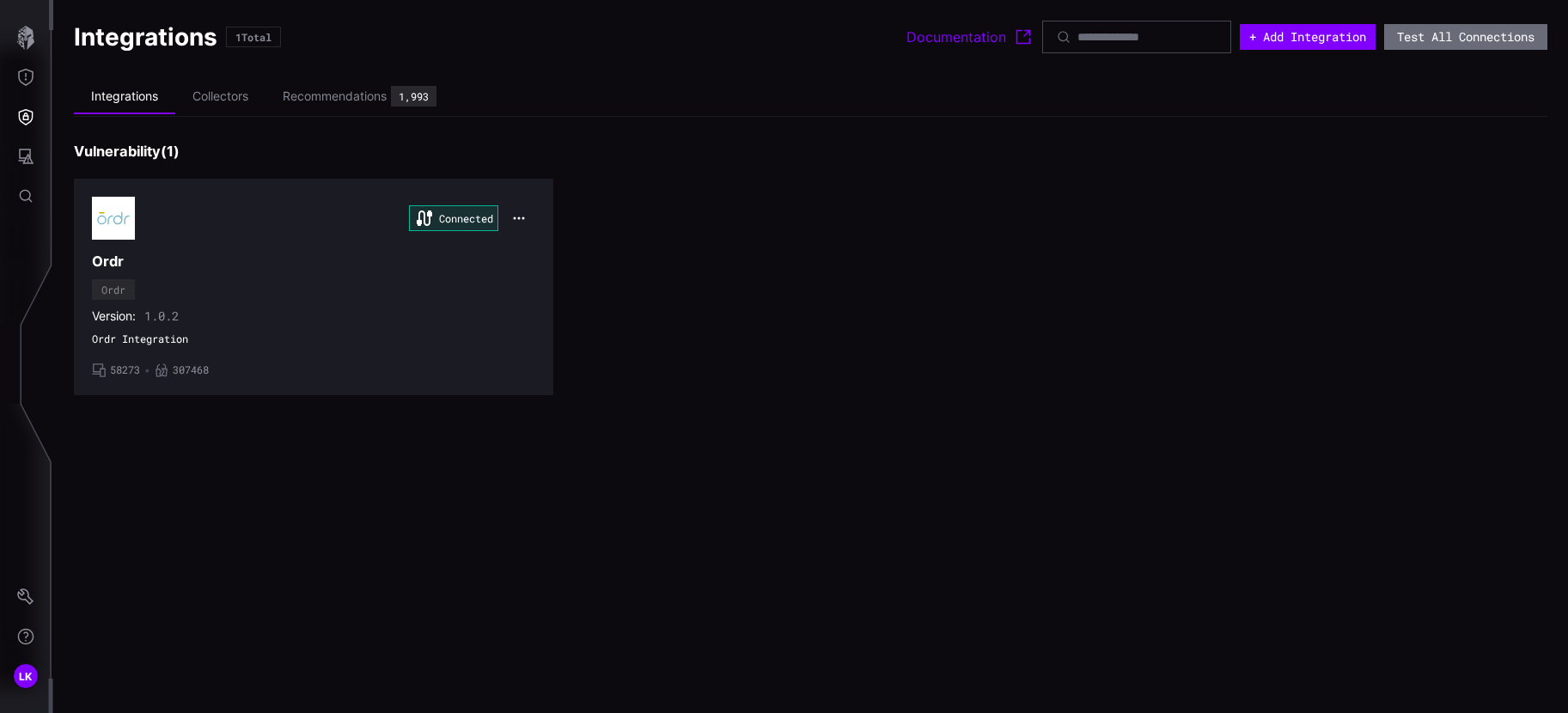
click at [667, 315] on div "Connected Ordr Ordr Version: 1.0.2 Ordr Integration • 58273 • 307468" at bounding box center [810, 287] width 1473 height 216
